Goal: Information Seeking & Learning: Learn about a topic

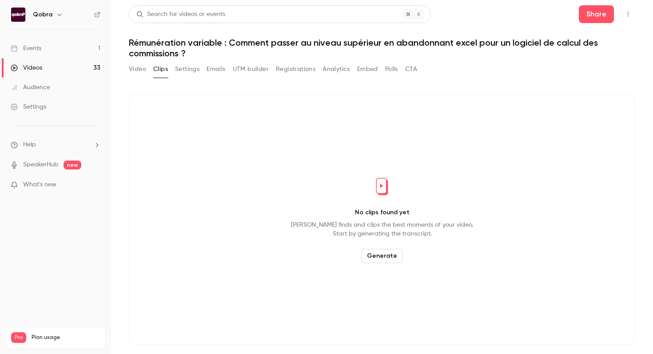
click at [55, 43] on link "Events 1" at bounding box center [55, 49] width 111 height 20
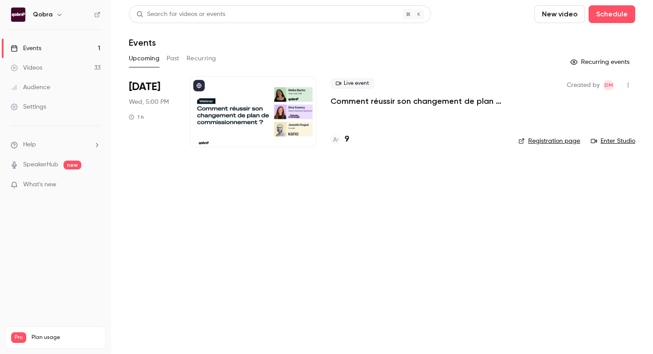
click at [70, 46] on link "Events 1" at bounding box center [55, 49] width 111 height 20
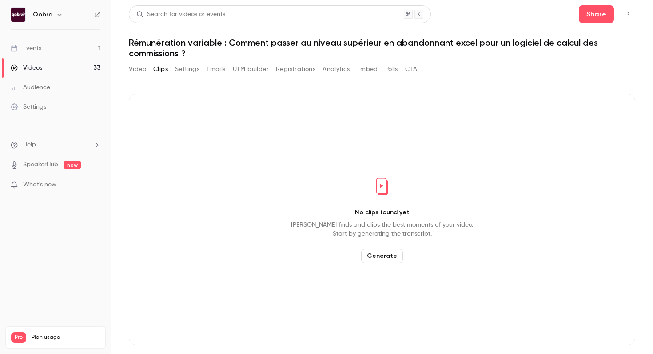
click at [68, 49] on link "Events 1" at bounding box center [55, 49] width 111 height 20
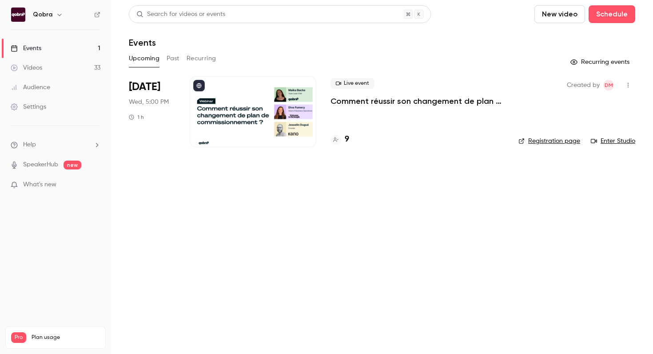
click at [350, 139] on div "9" at bounding box center [417, 140] width 174 height 12
click at [348, 140] on h4 "9" at bounding box center [346, 140] width 4 height 12
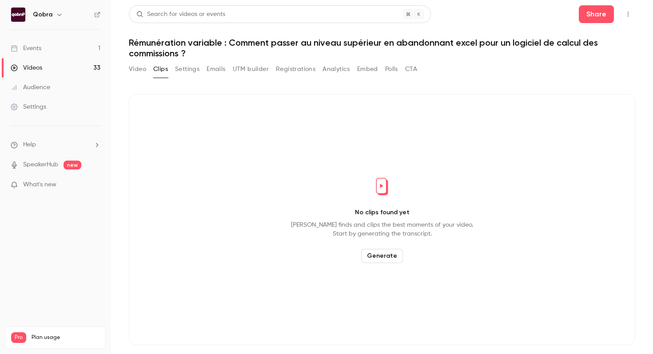
click at [67, 49] on link "Events 1" at bounding box center [55, 49] width 111 height 20
click at [76, 49] on link "Events 1" at bounding box center [55, 49] width 111 height 20
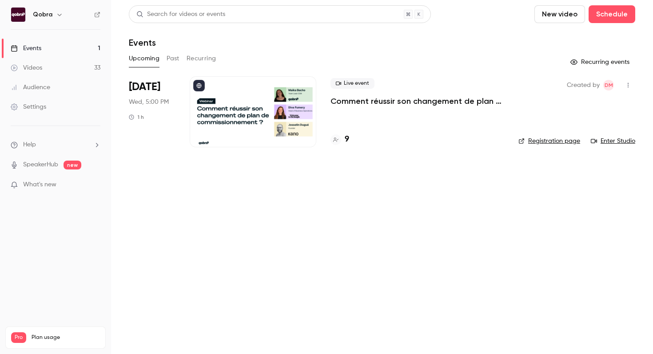
click at [349, 138] on div "9" at bounding box center [417, 140] width 174 height 12
click at [347, 139] on h4 "9" at bounding box center [346, 140] width 4 height 12
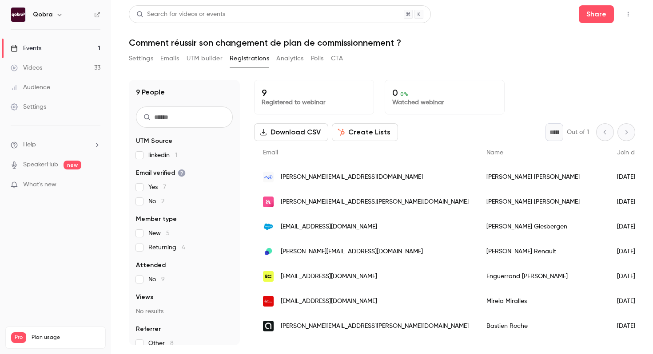
click at [46, 49] on link "Events 1" at bounding box center [55, 49] width 111 height 20
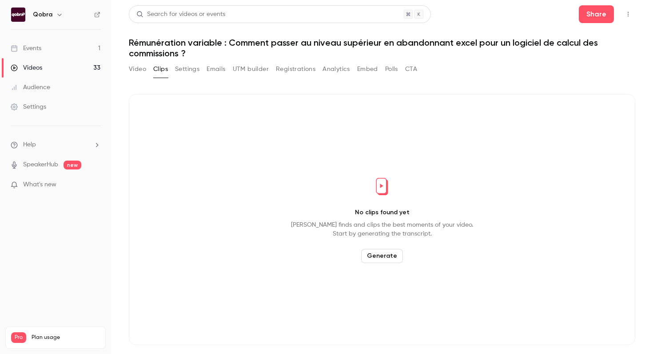
click at [74, 42] on link "Events 1" at bounding box center [55, 49] width 111 height 20
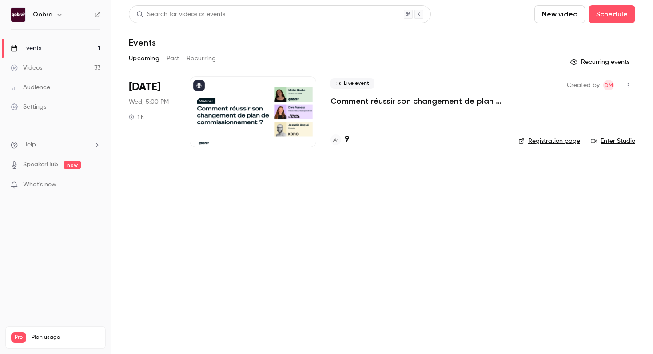
click at [348, 139] on h4 "9" at bounding box center [346, 140] width 4 height 12
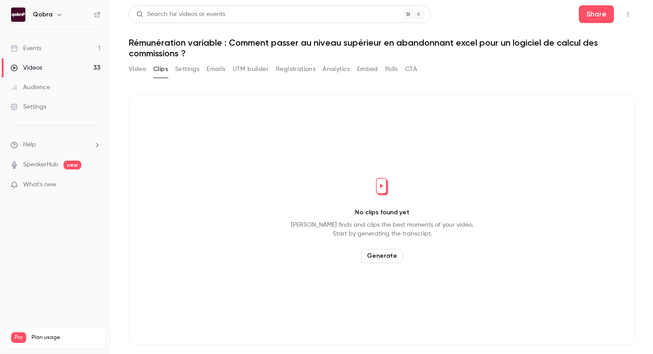
click at [89, 53] on link "Events 1" at bounding box center [55, 49] width 111 height 20
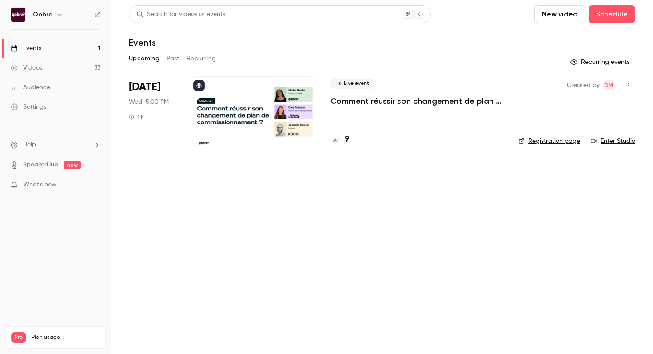
click at [346, 139] on h4 "9" at bounding box center [346, 140] width 4 height 12
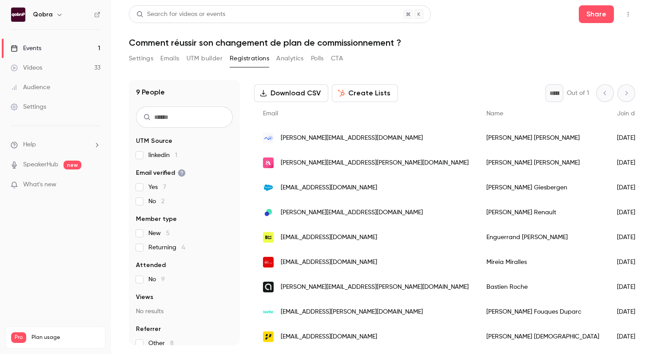
scroll to position [43, 0]
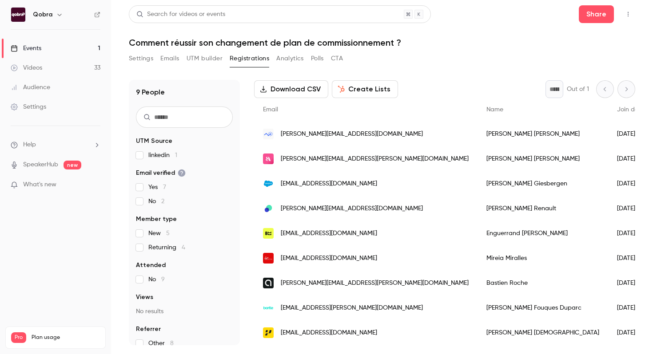
click at [89, 177] on ul "Help SpeakerHub new What's new" at bounding box center [55, 165] width 111 height 79
click at [84, 184] on p "What's new" at bounding box center [48, 184] width 75 height 9
